Goal: Submit feedback/report problem: Leave review/rating

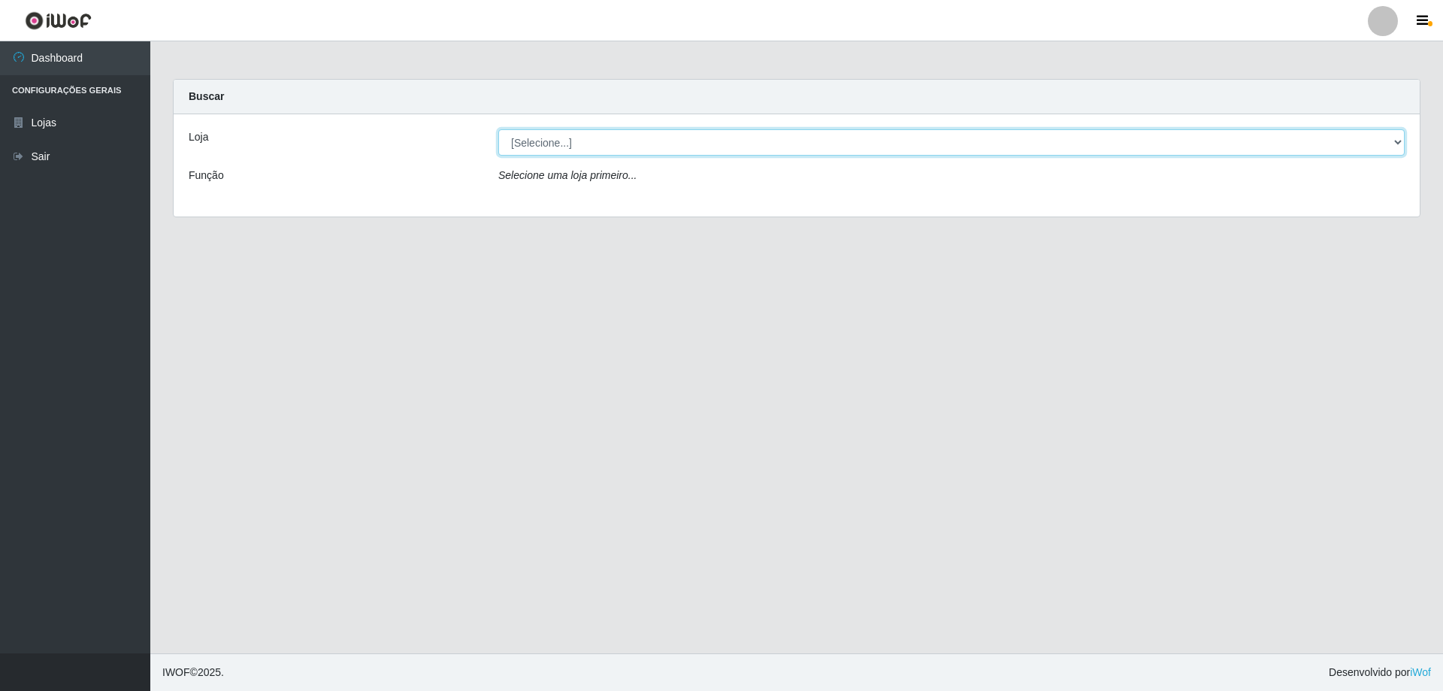
click at [594, 139] on select "[Selecione...] Atacado Vem - [STREET_ADDRESS]" at bounding box center [951, 142] width 907 height 26
select select "461"
click at [498, 129] on select "[Selecione...] Atacado Vem - [STREET_ADDRESS]" at bounding box center [951, 142] width 907 height 26
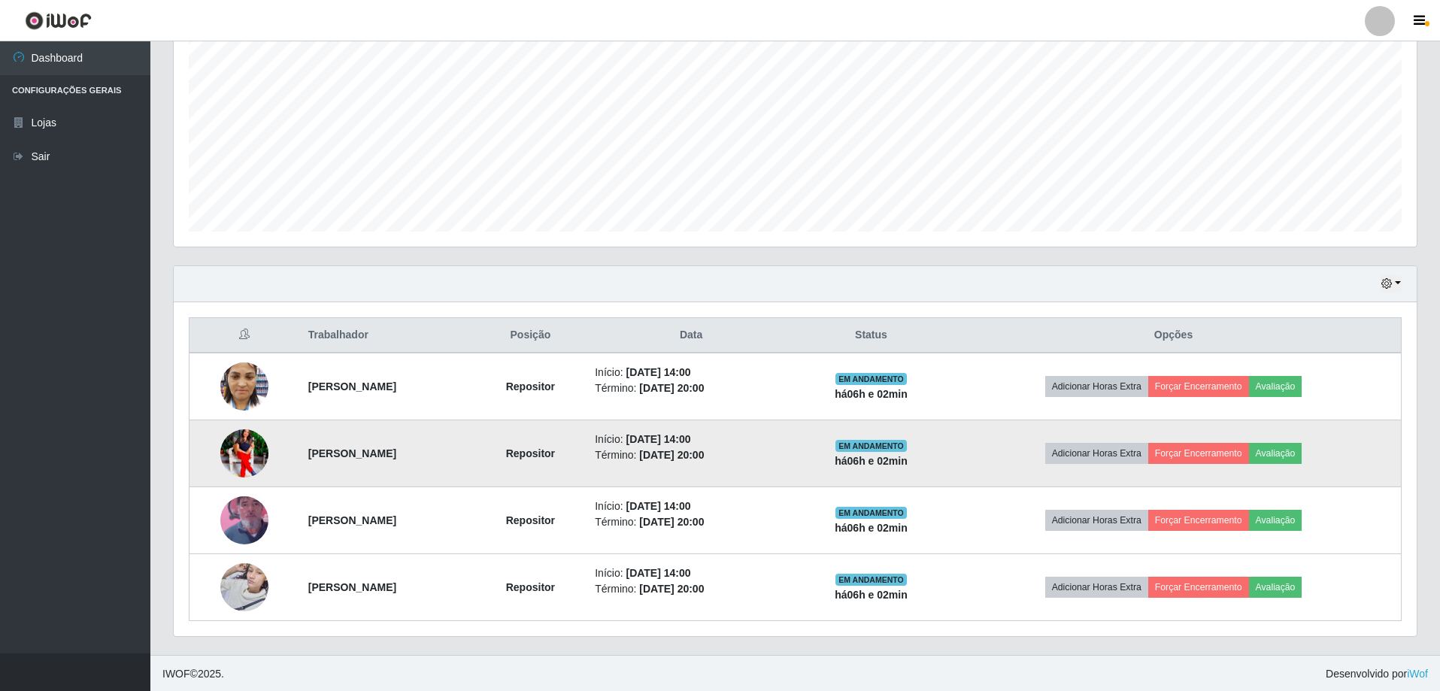
scroll to position [307, 0]
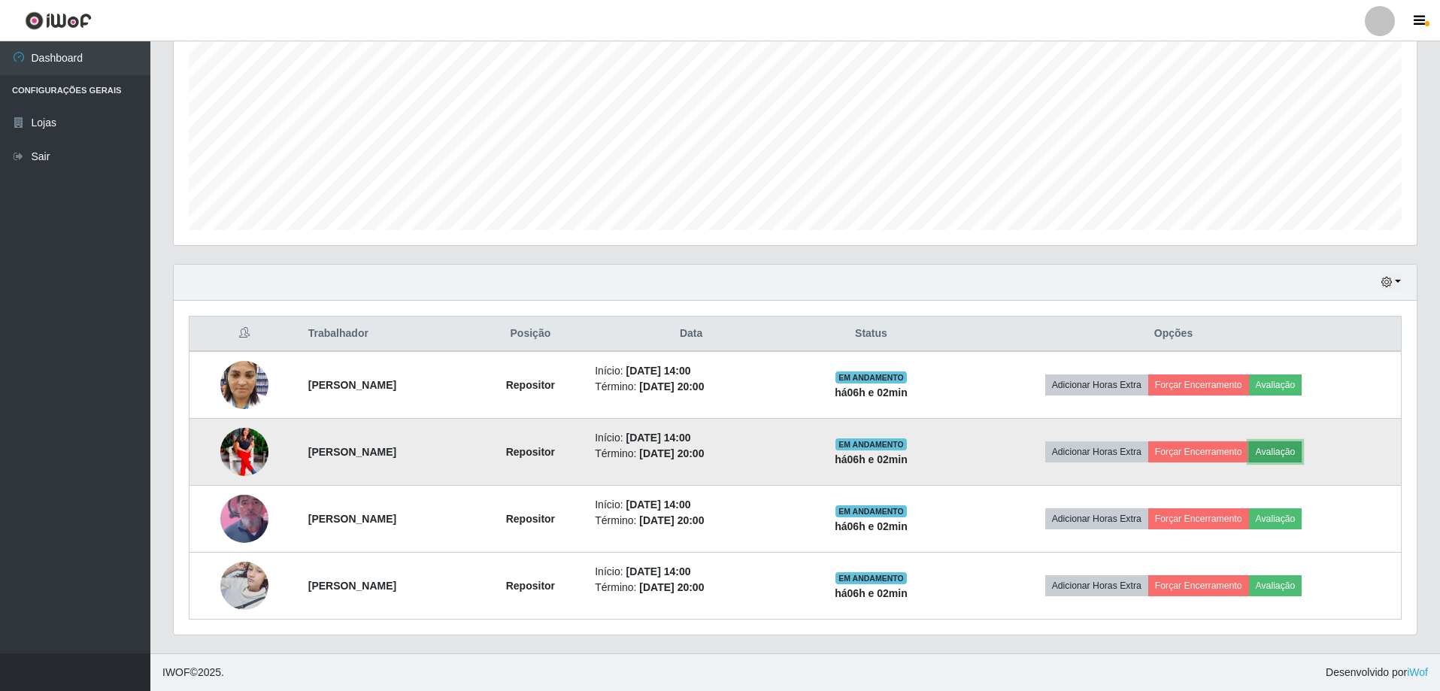
click at [1277, 454] on button "Avaliação" at bounding box center [1275, 451] width 53 height 21
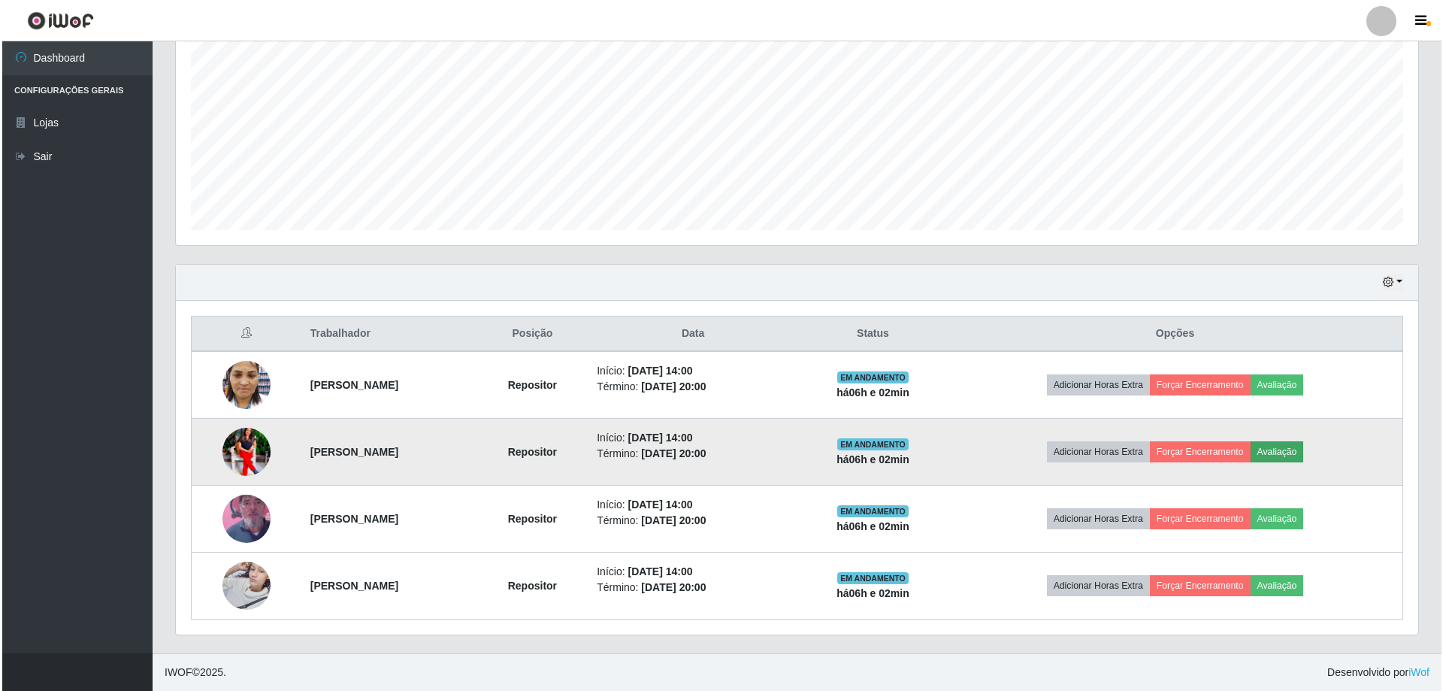
scroll to position [312, 1235]
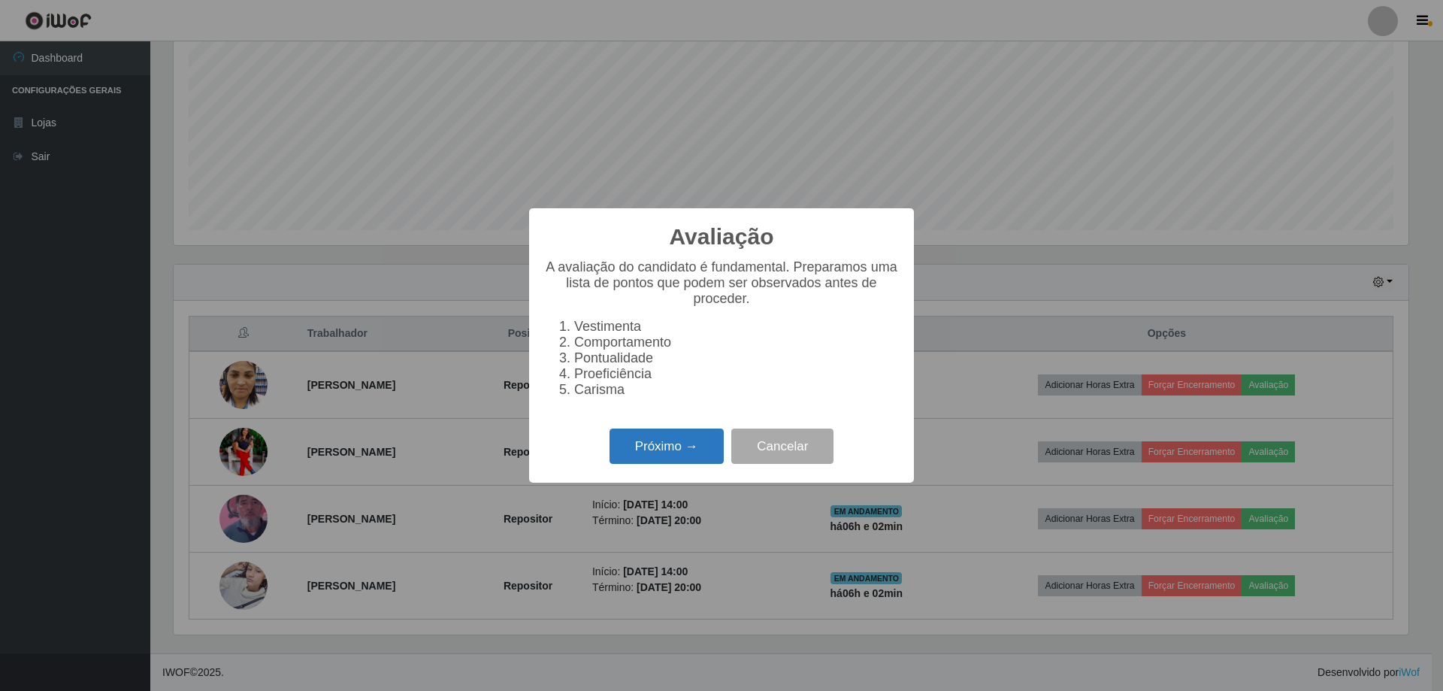
click at [700, 446] on button "Próximo →" at bounding box center [667, 446] width 114 height 35
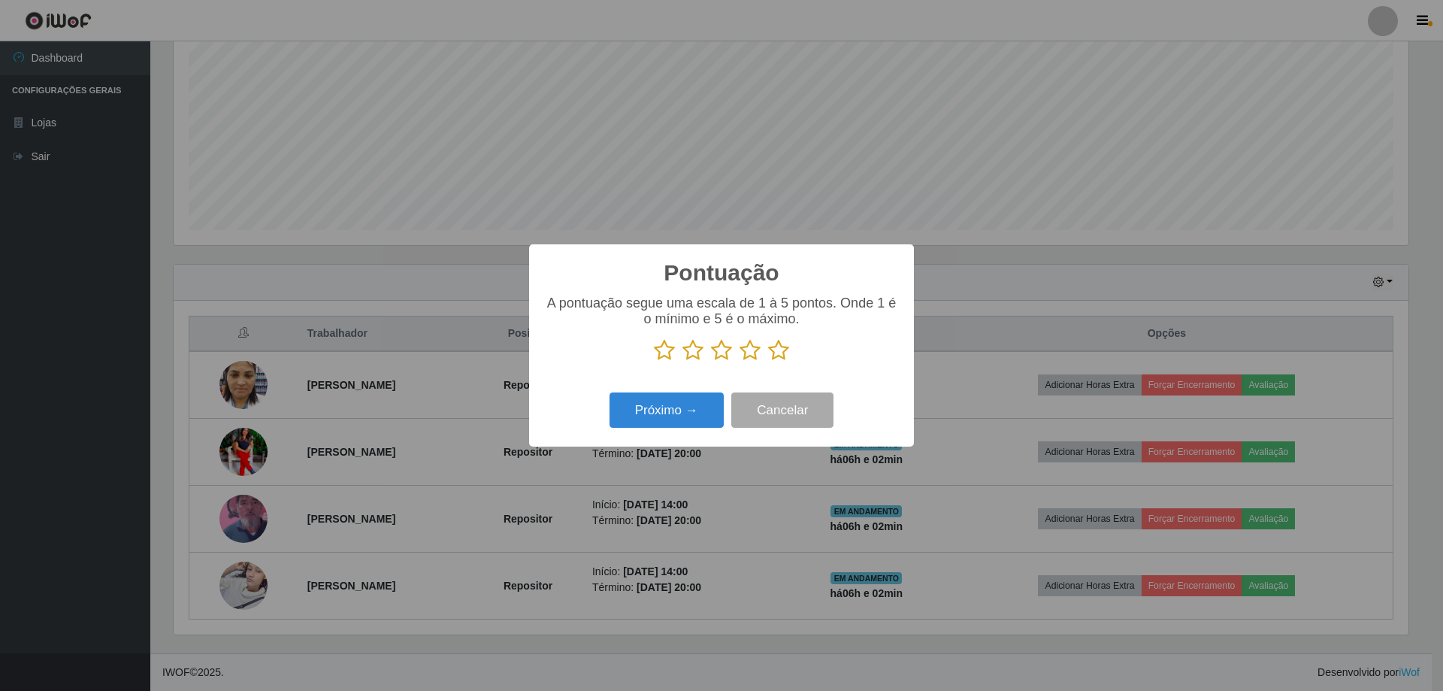
scroll to position [751488, 750565]
click at [786, 350] on icon at bounding box center [778, 350] width 21 height 23
click at [768, 362] on input "radio" at bounding box center [768, 362] width 0 height 0
click at [686, 406] on button "Próximo →" at bounding box center [667, 409] width 114 height 35
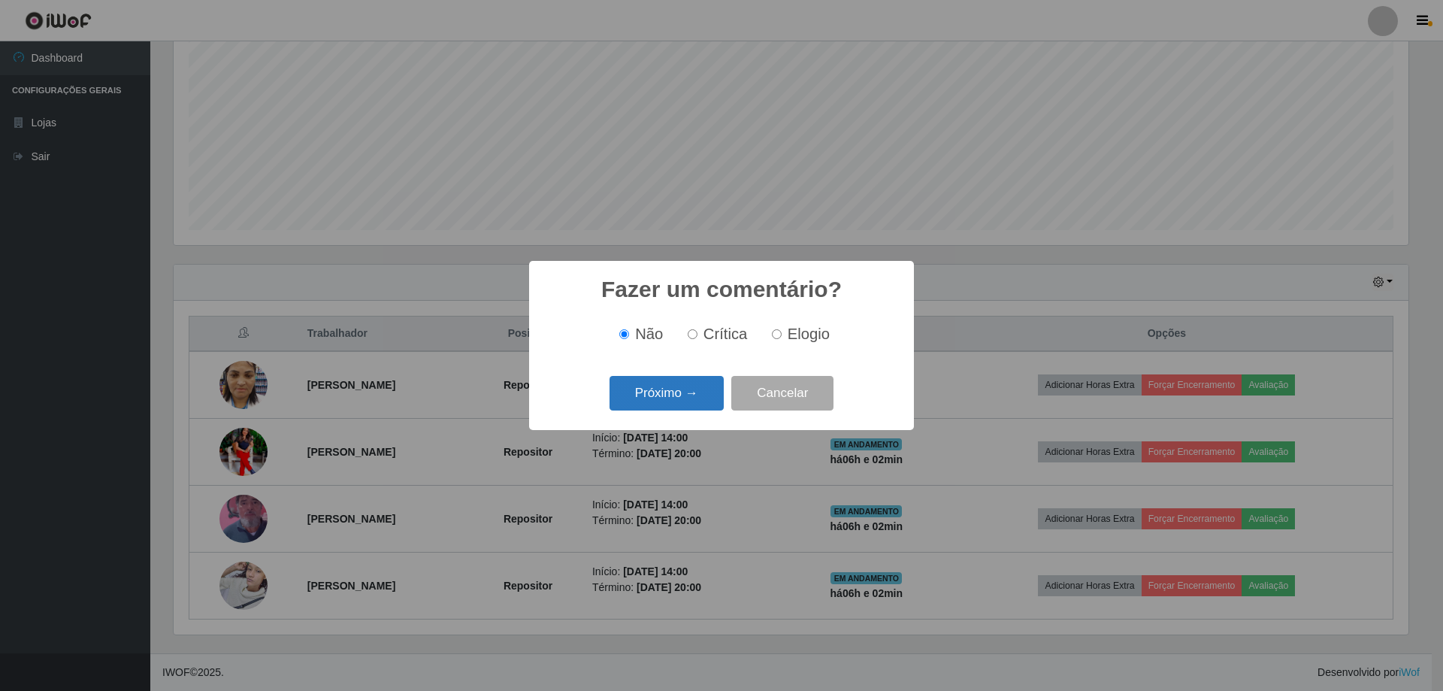
click at [686, 401] on button "Próximo →" at bounding box center [667, 393] width 114 height 35
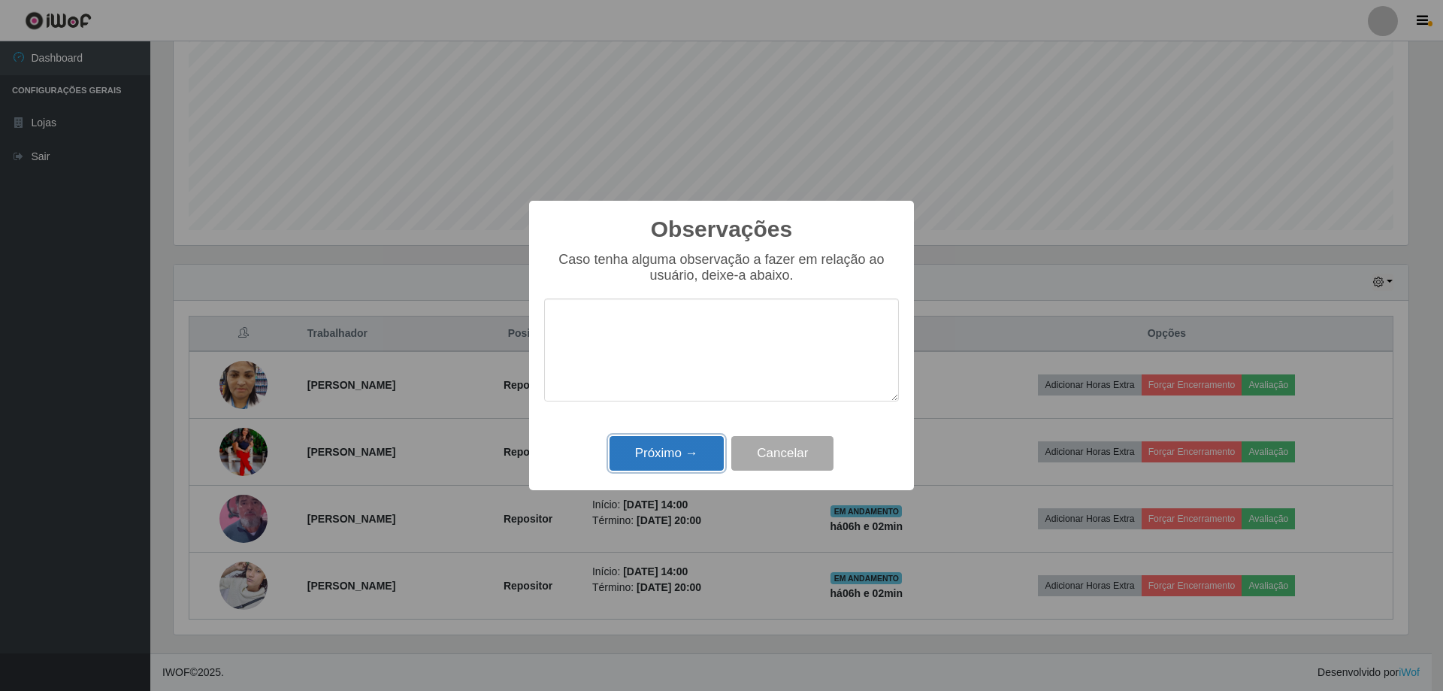
click at [677, 452] on button "Próximo →" at bounding box center [667, 453] width 114 height 35
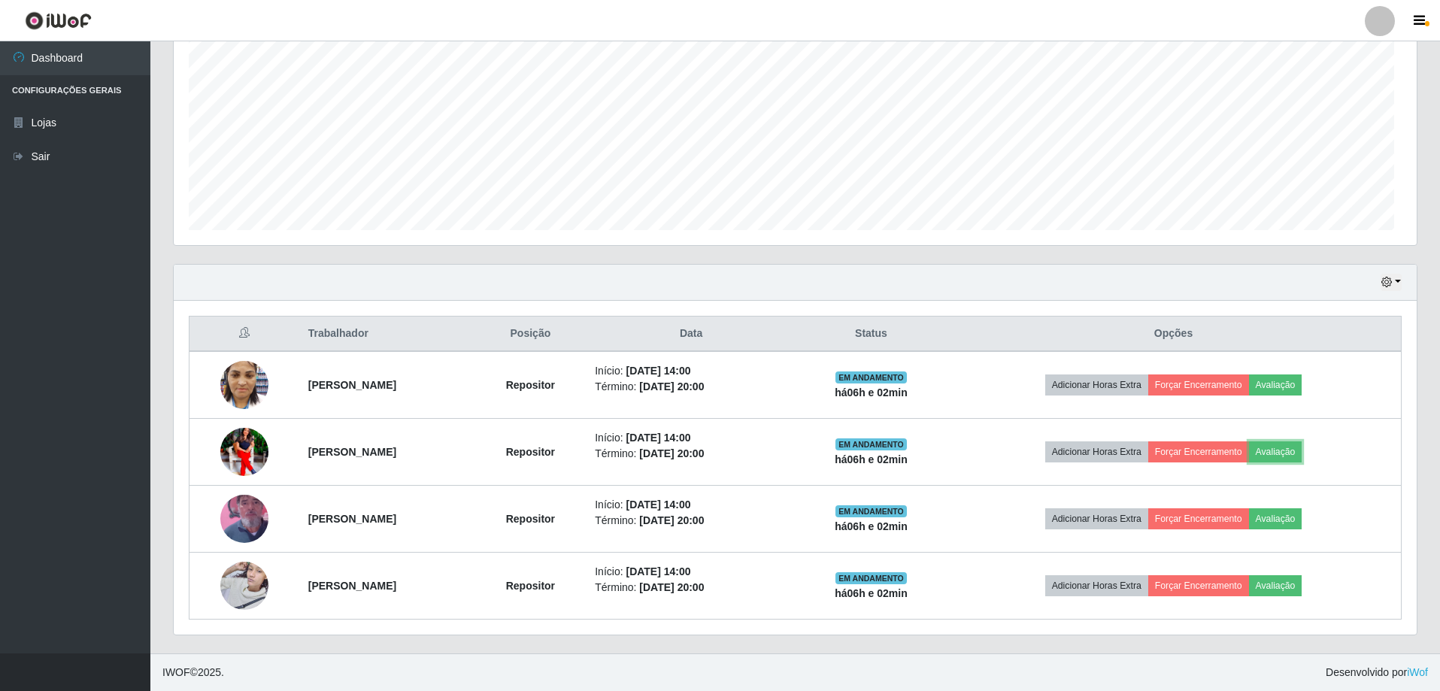
scroll to position [312, 1243]
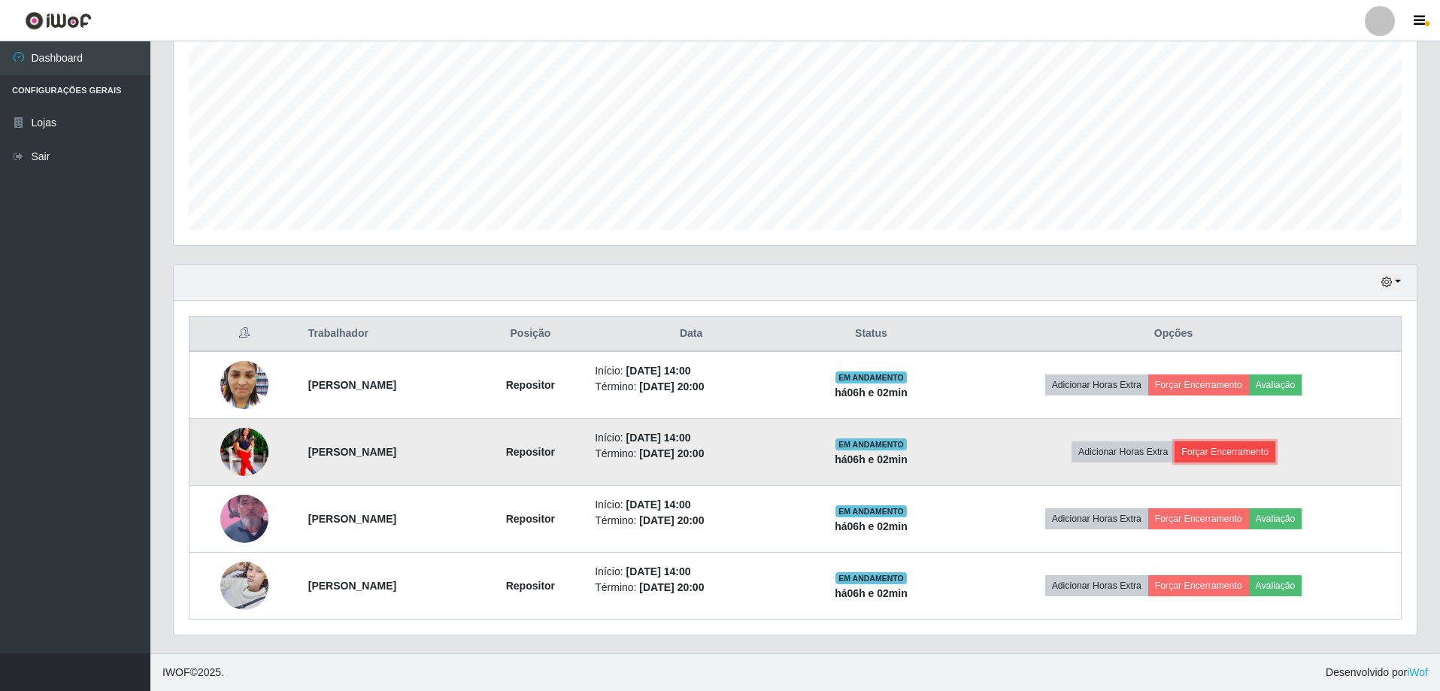
click at [1234, 456] on button "Forçar Encerramento" at bounding box center [1224, 451] width 101 height 21
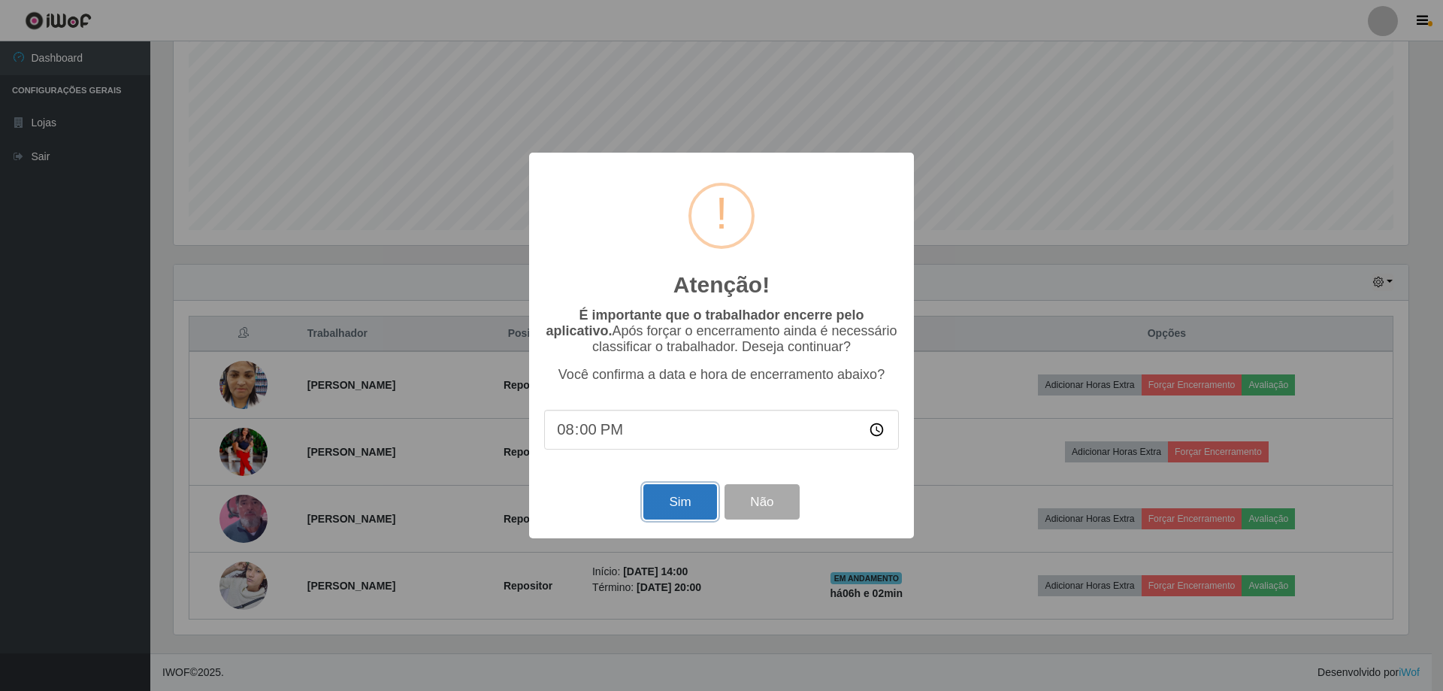
click at [657, 496] on button "Sim" at bounding box center [680, 501] width 73 height 35
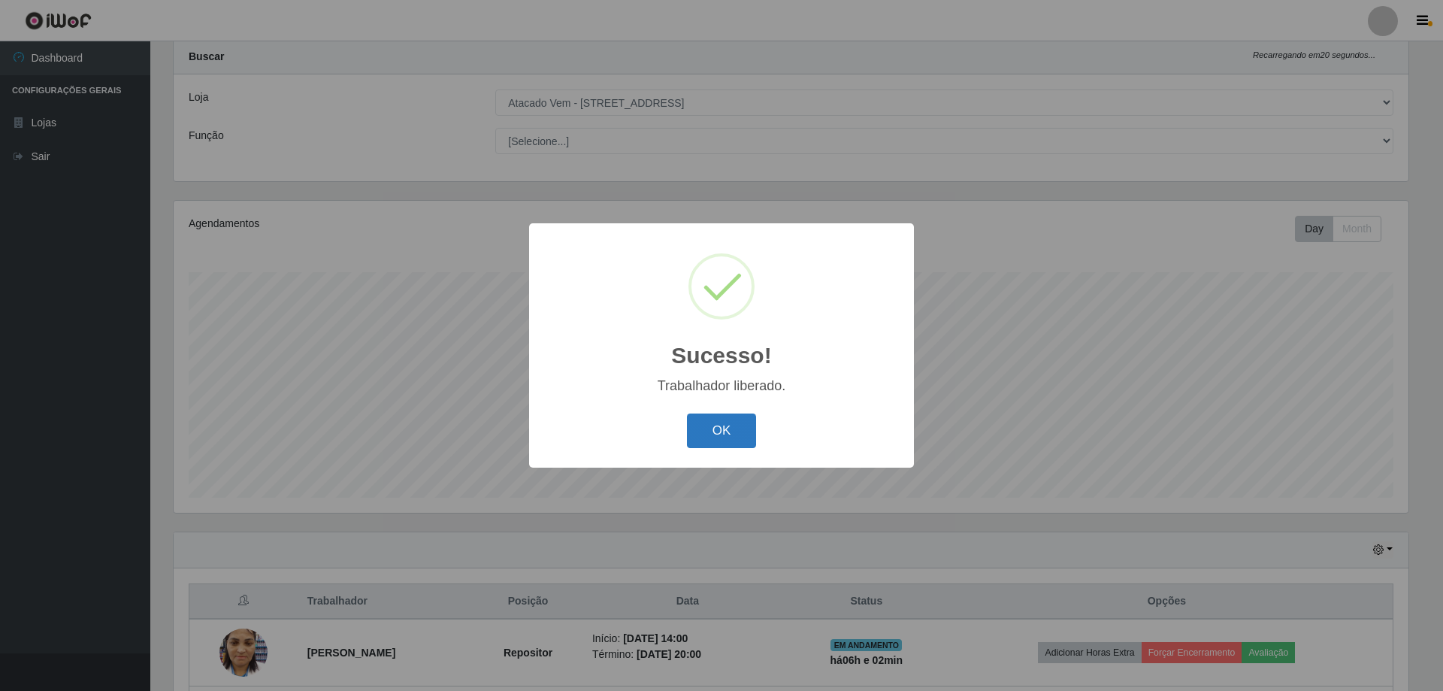
click at [712, 432] on button "OK" at bounding box center [722, 430] width 70 height 35
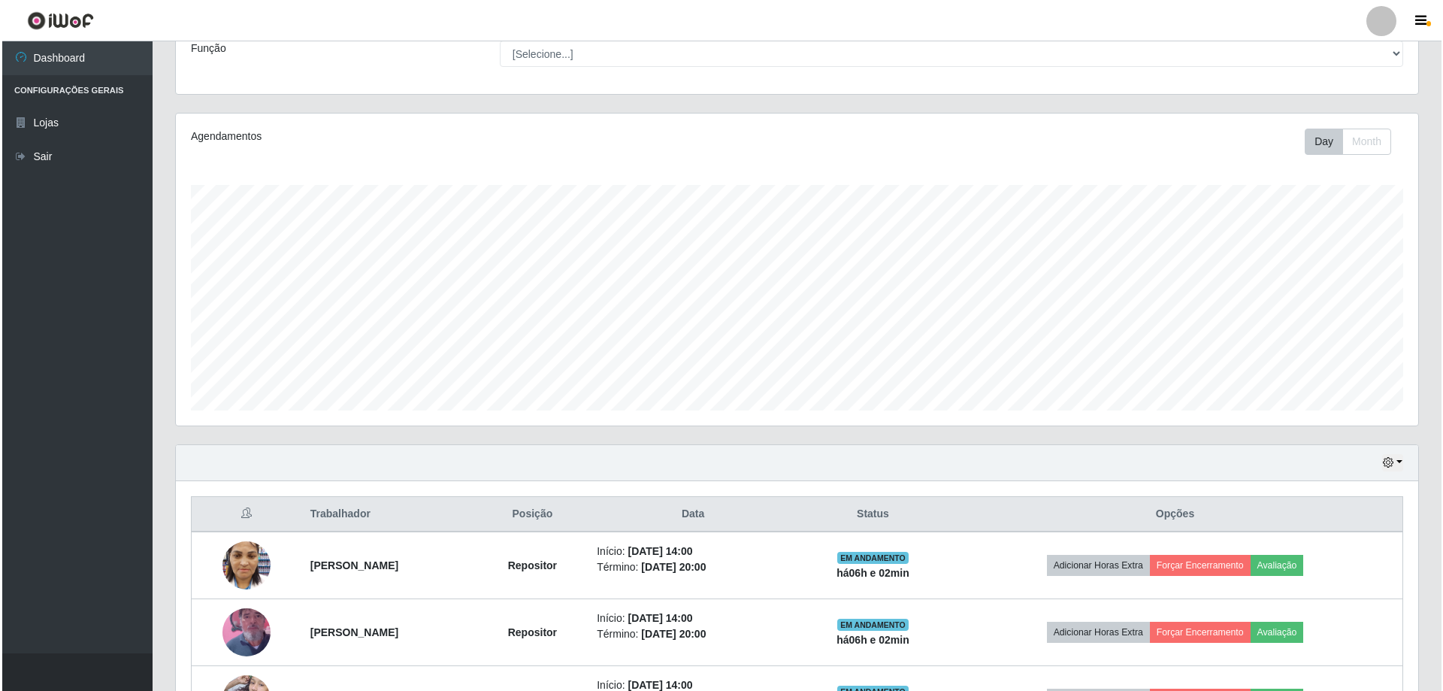
scroll to position [241, 0]
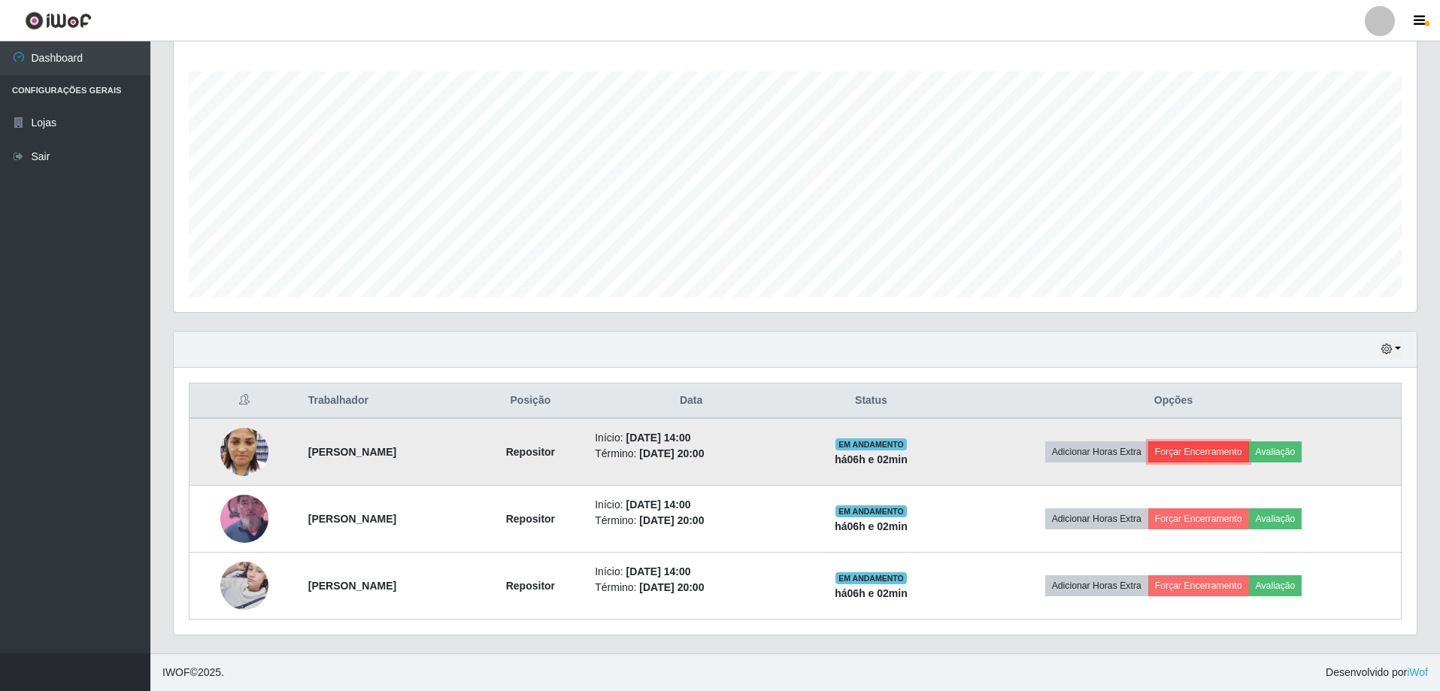
click at [1183, 450] on button "Forçar Encerramento" at bounding box center [1198, 451] width 101 height 21
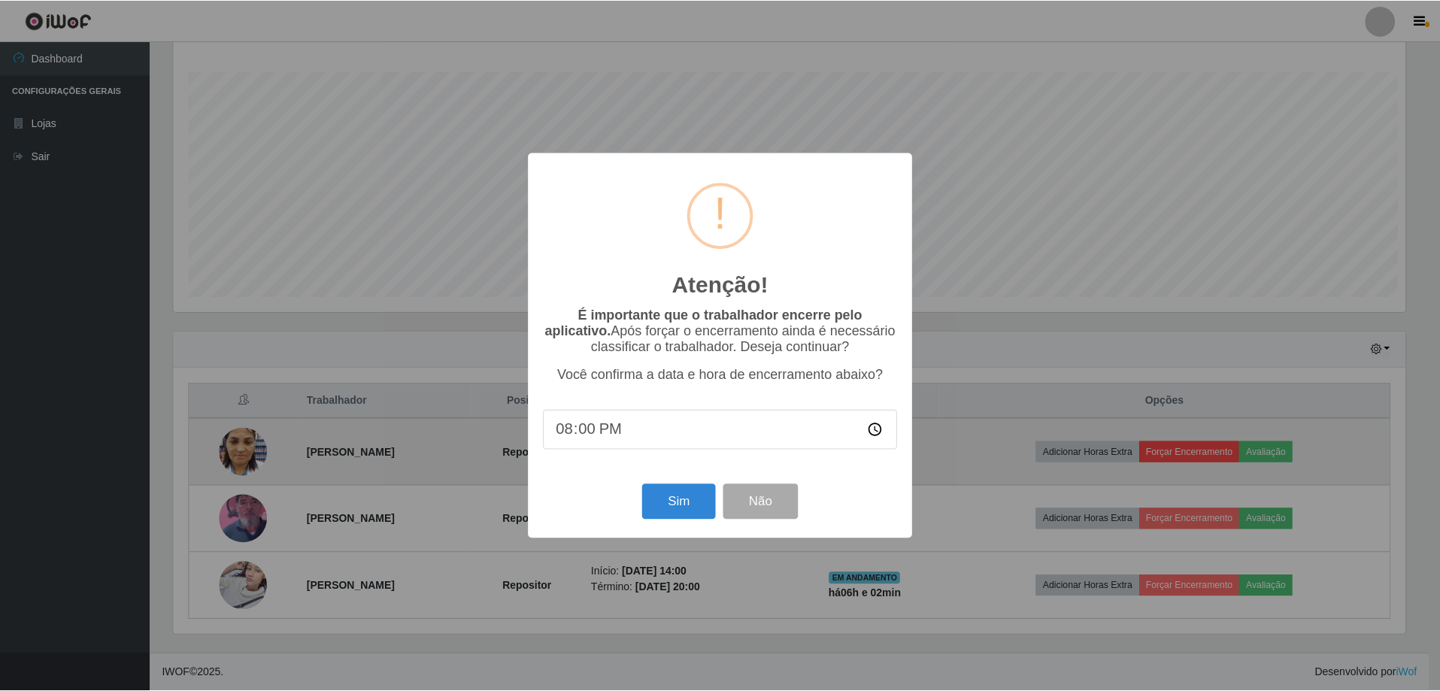
scroll to position [312, 1235]
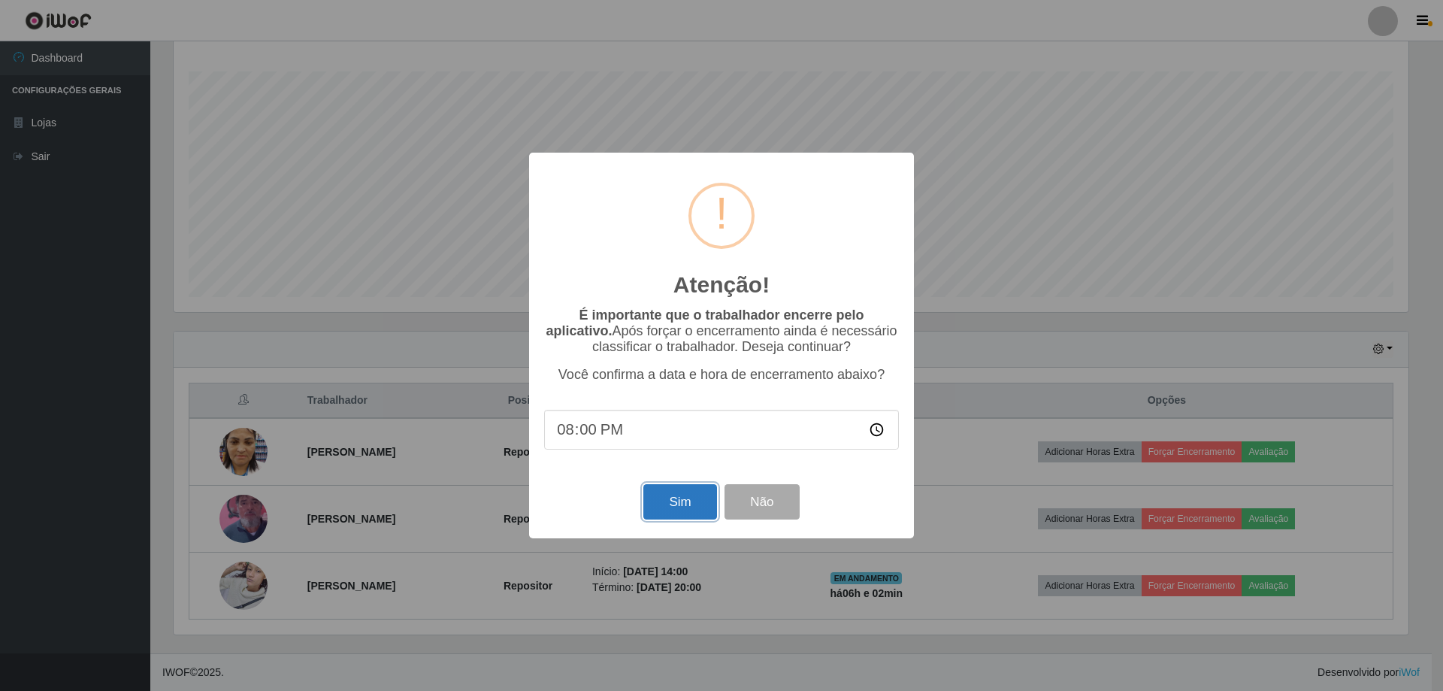
click at [698, 495] on button "Sim" at bounding box center [680, 501] width 73 height 35
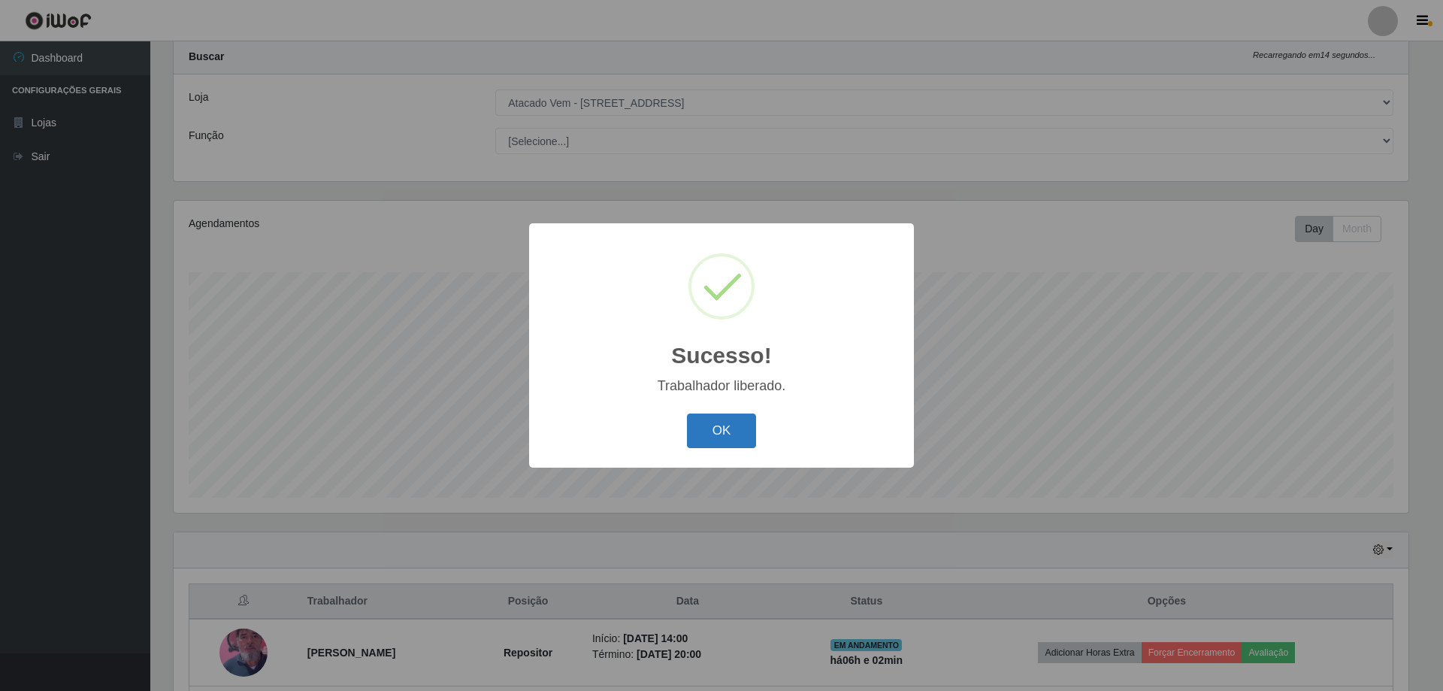
click at [725, 436] on button "OK" at bounding box center [722, 430] width 70 height 35
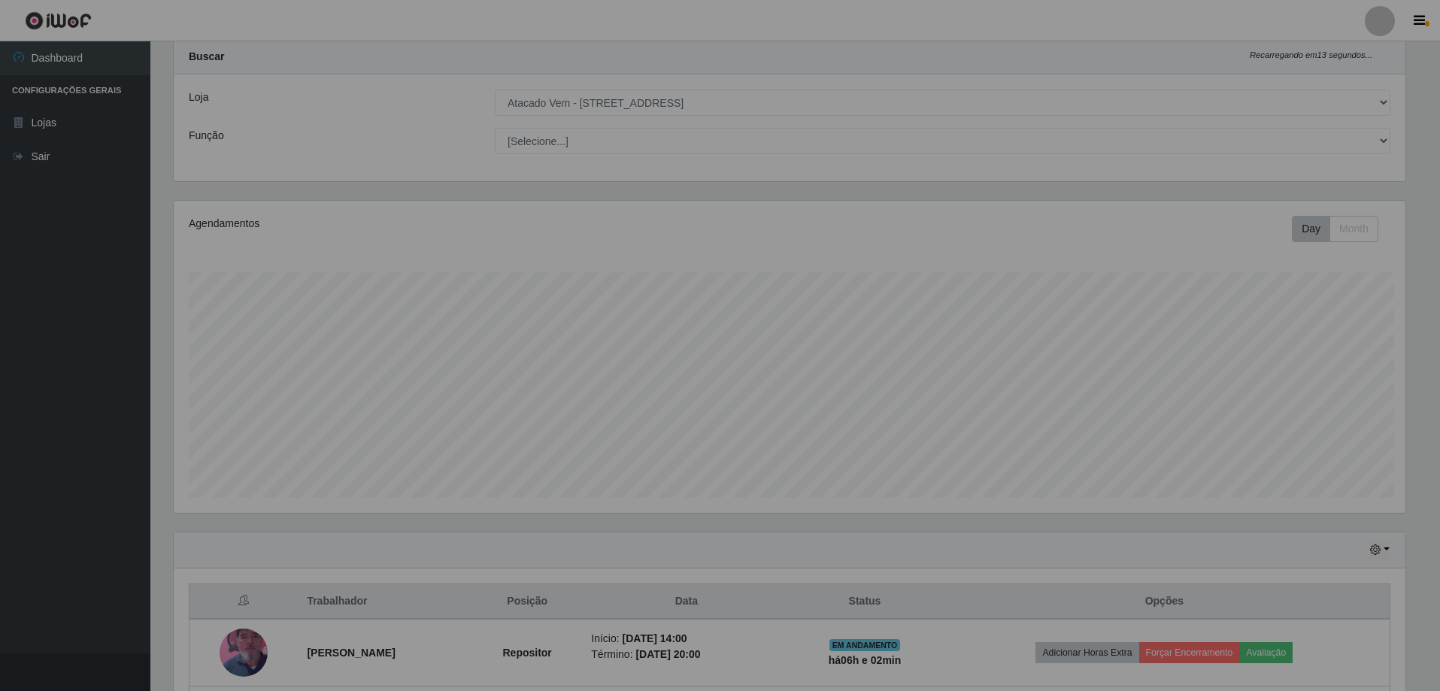
scroll to position [0, 0]
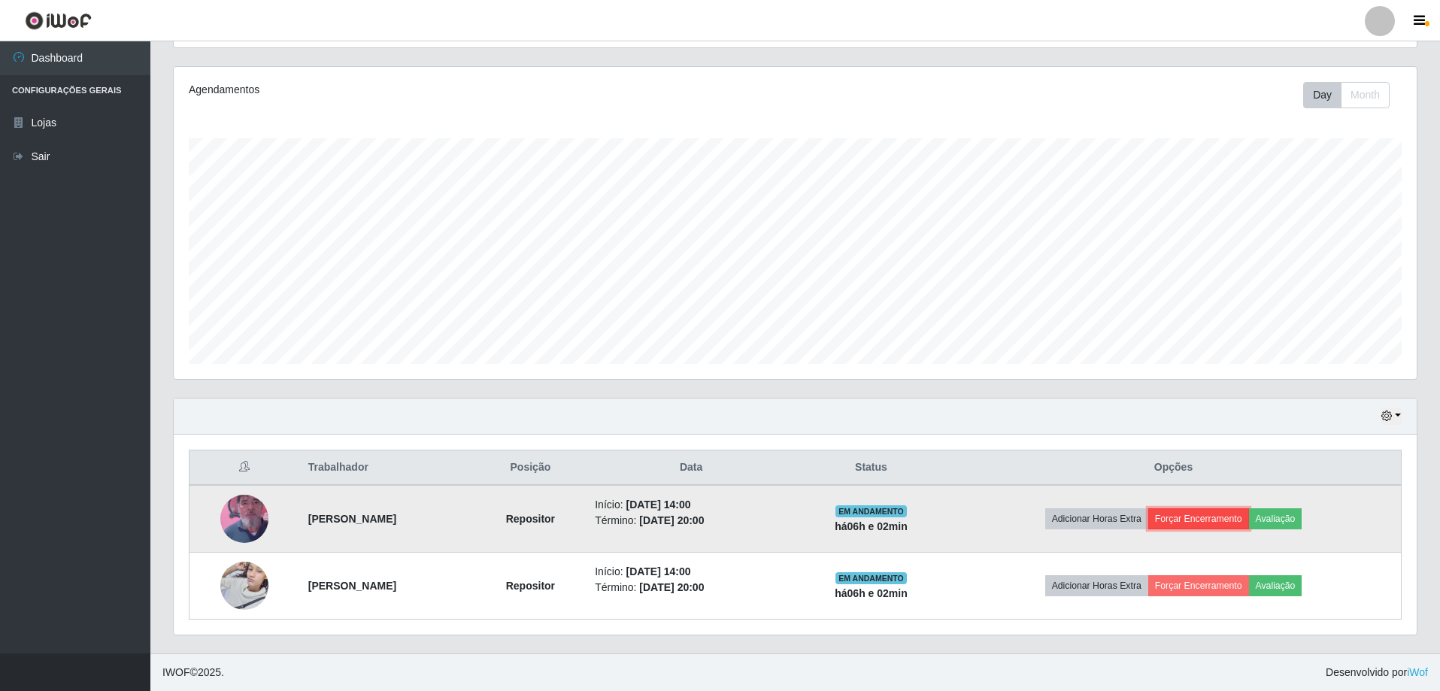
click at [1219, 516] on button "Forçar Encerramento" at bounding box center [1198, 518] width 101 height 21
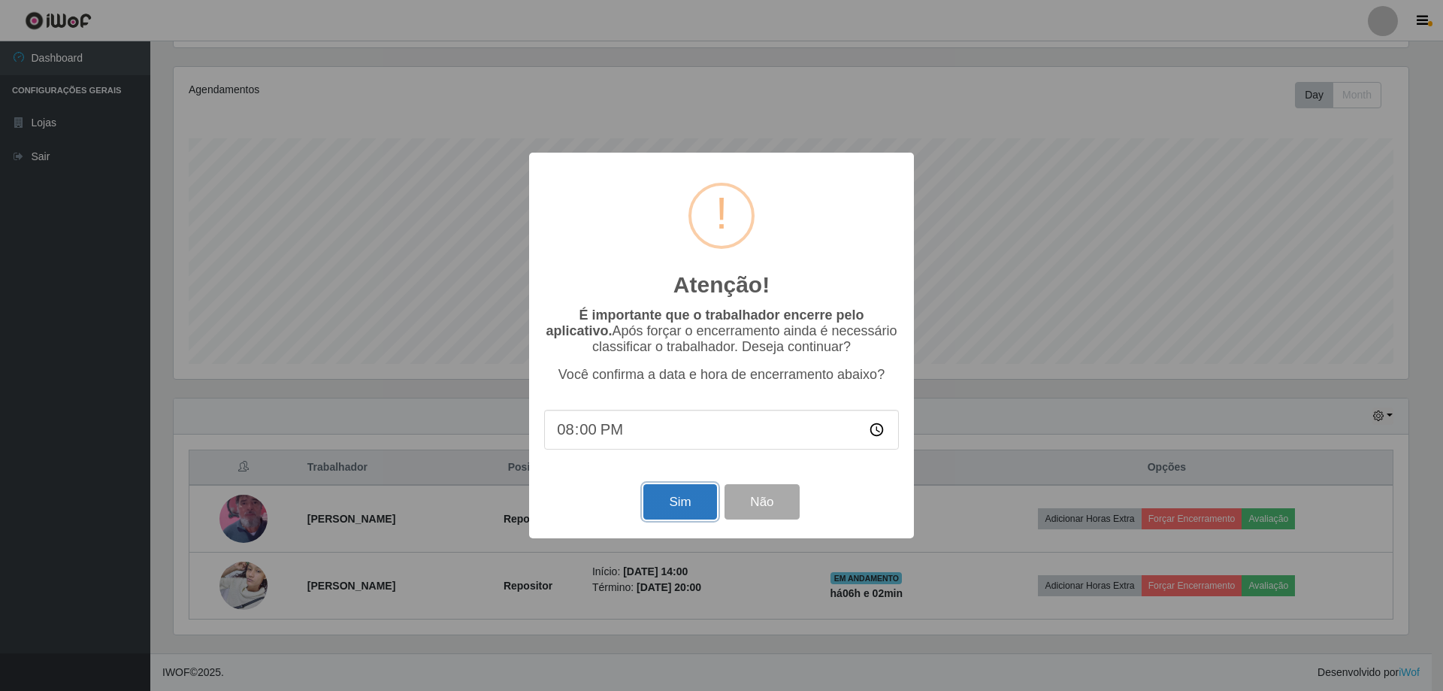
click at [698, 492] on button "Sim" at bounding box center [680, 501] width 73 height 35
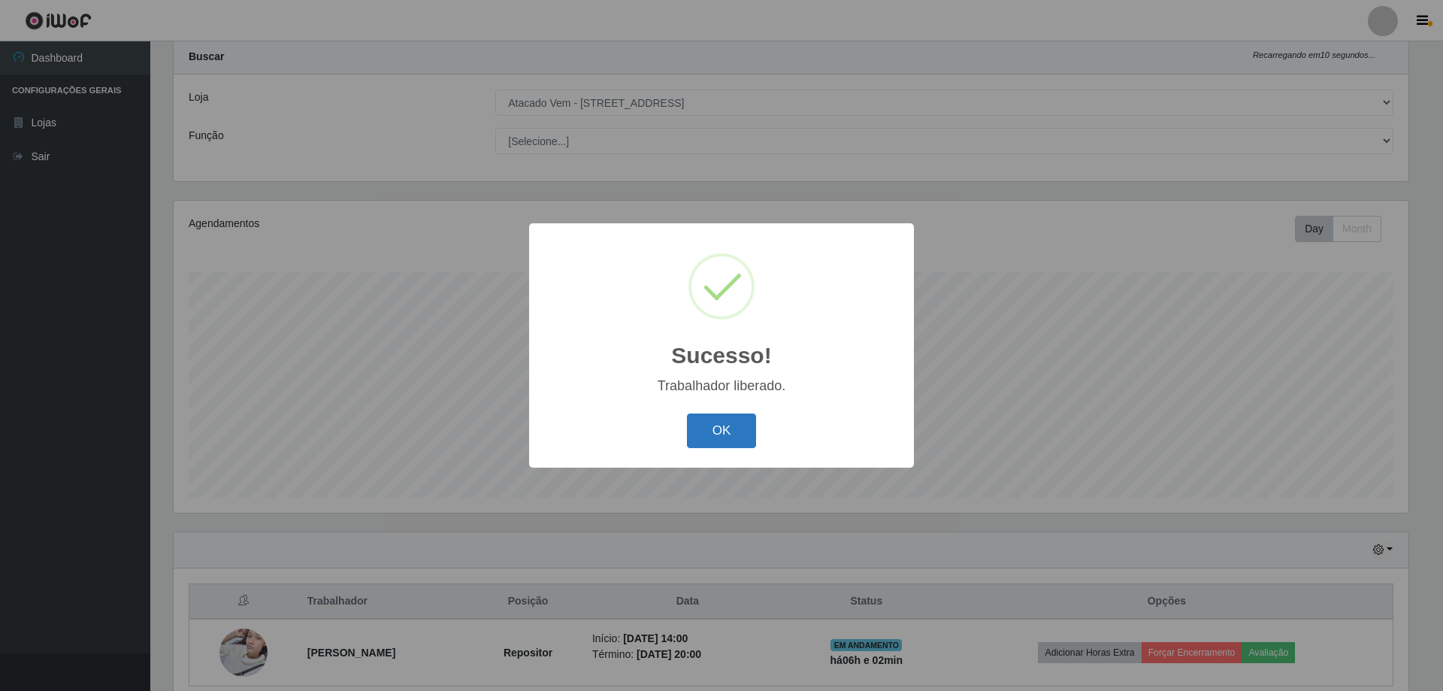
click at [714, 417] on button "OK" at bounding box center [722, 430] width 70 height 35
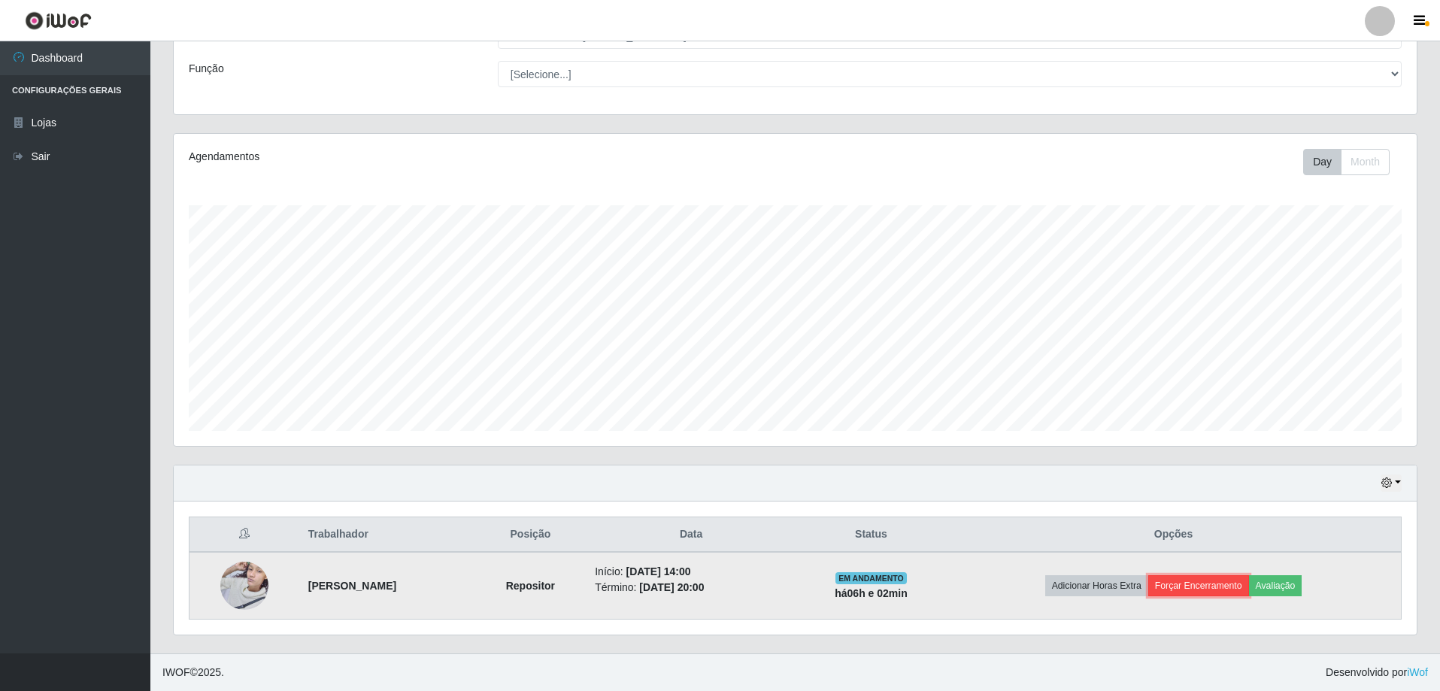
click at [1249, 588] on button "Forçar Encerramento" at bounding box center [1198, 585] width 101 height 21
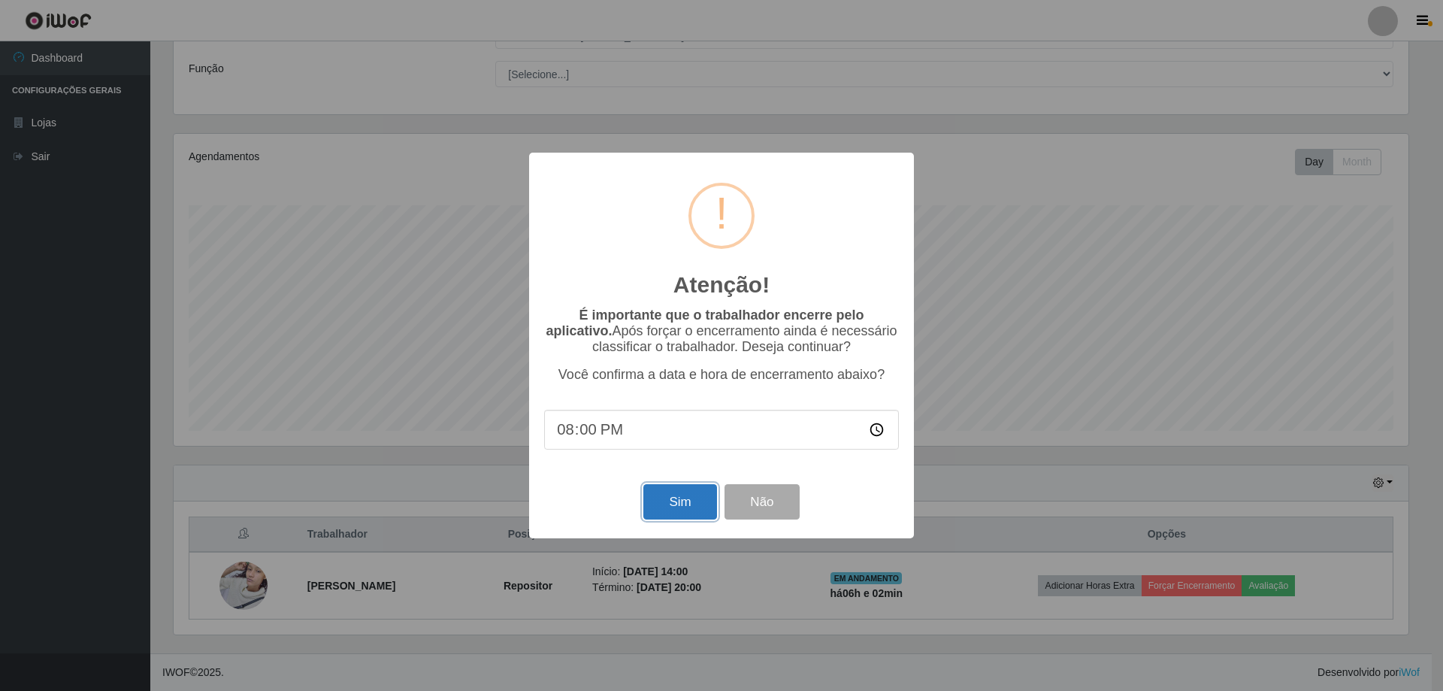
click at [686, 503] on button "Sim" at bounding box center [680, 501] width 73 height 35
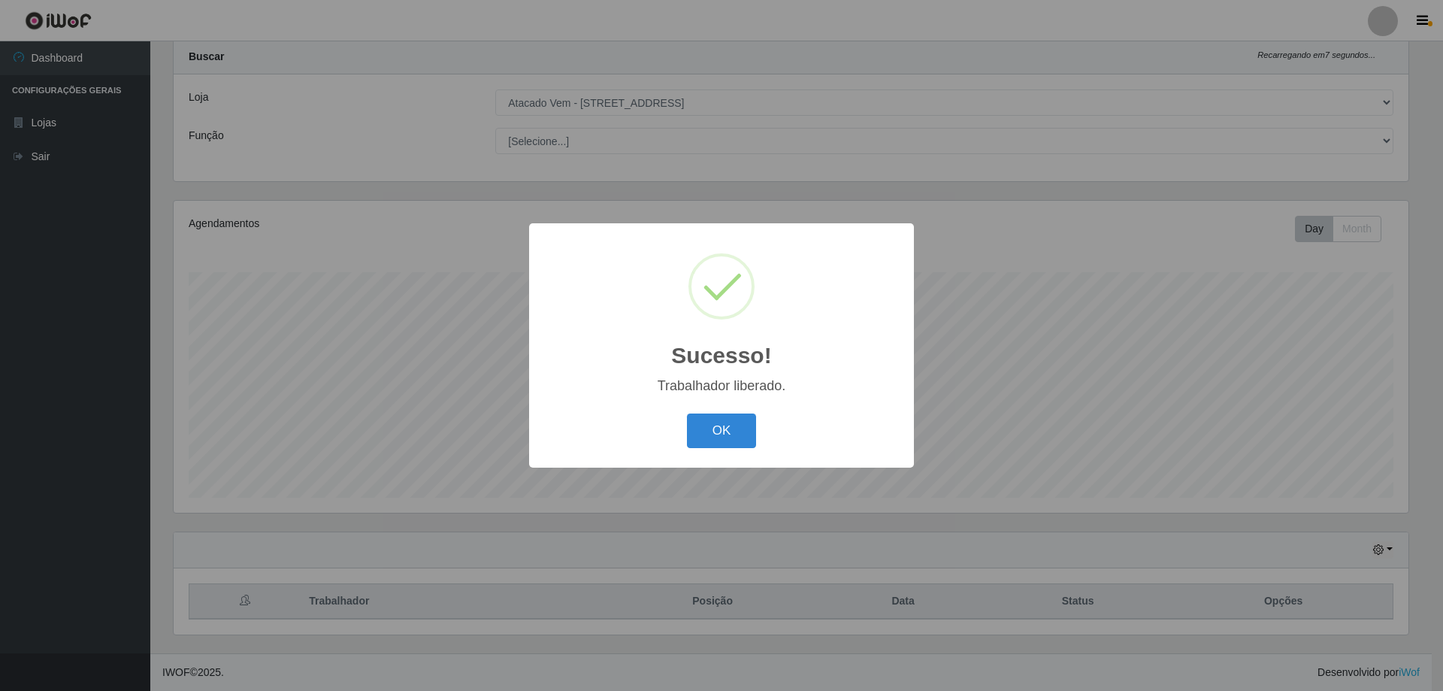
click at [716, 438] on button "OK" at bounding box center [722, 430] width 70 height 35
